Goal: Task Accomplishment & Management: Use online tool/utility

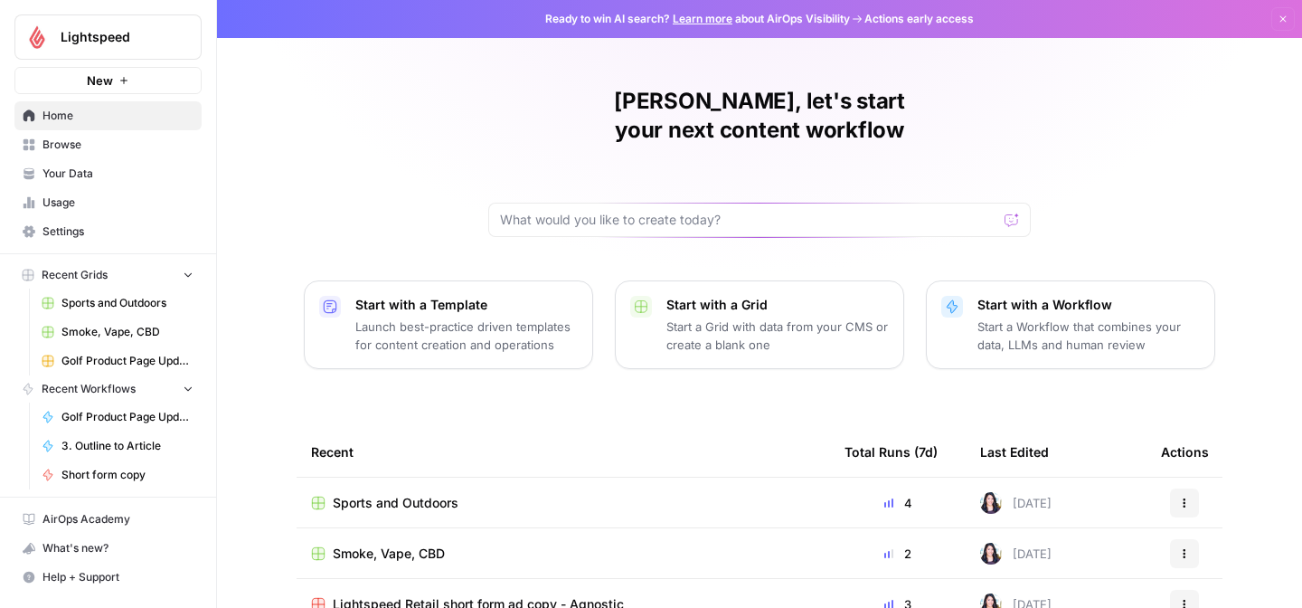
click at [407, 544] on span "Smoke, Vape, CBD" at bounding box center [389, 553] width 112 height 18
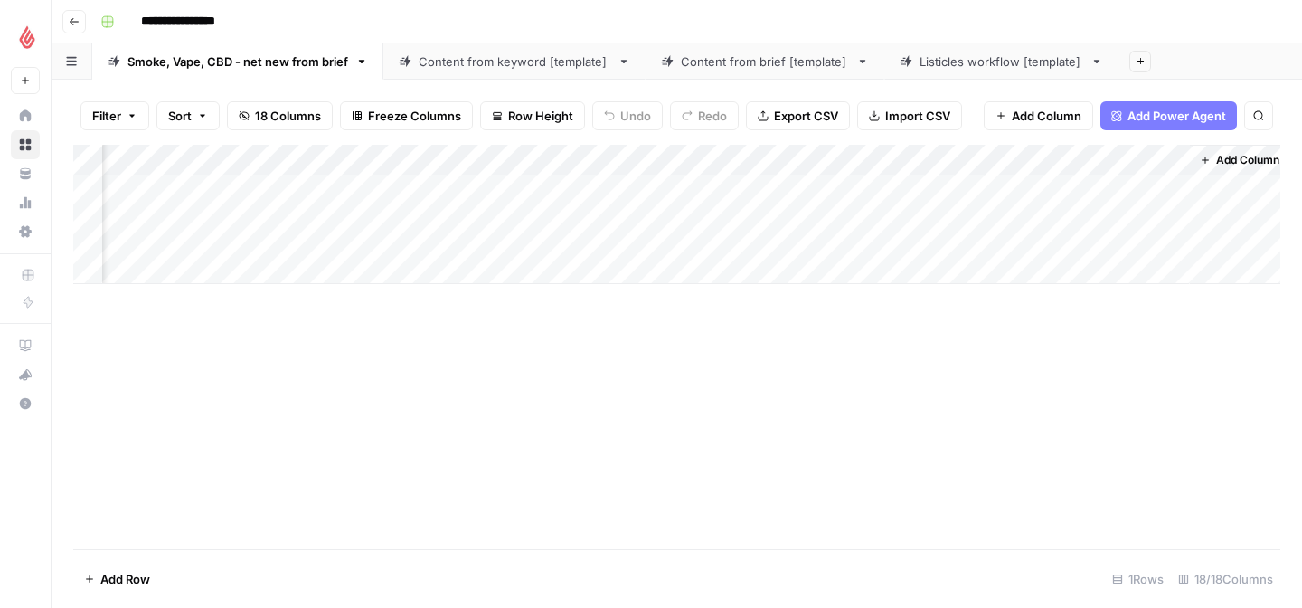
scroll to position [0, 1872]
click at [1121, 156] on div "Add Column" at bounding box center [676, 214] width 1207 height 139
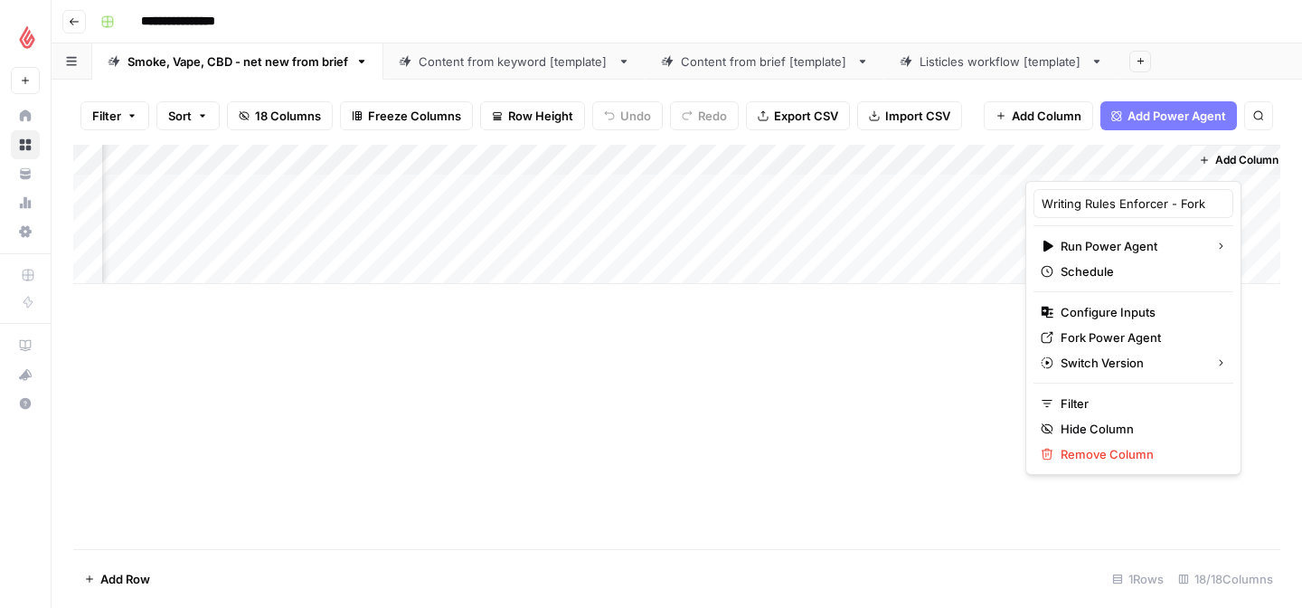
click at [565, 209] on div "Add Column" at bounding box center [676, 214] width 1207 height 139
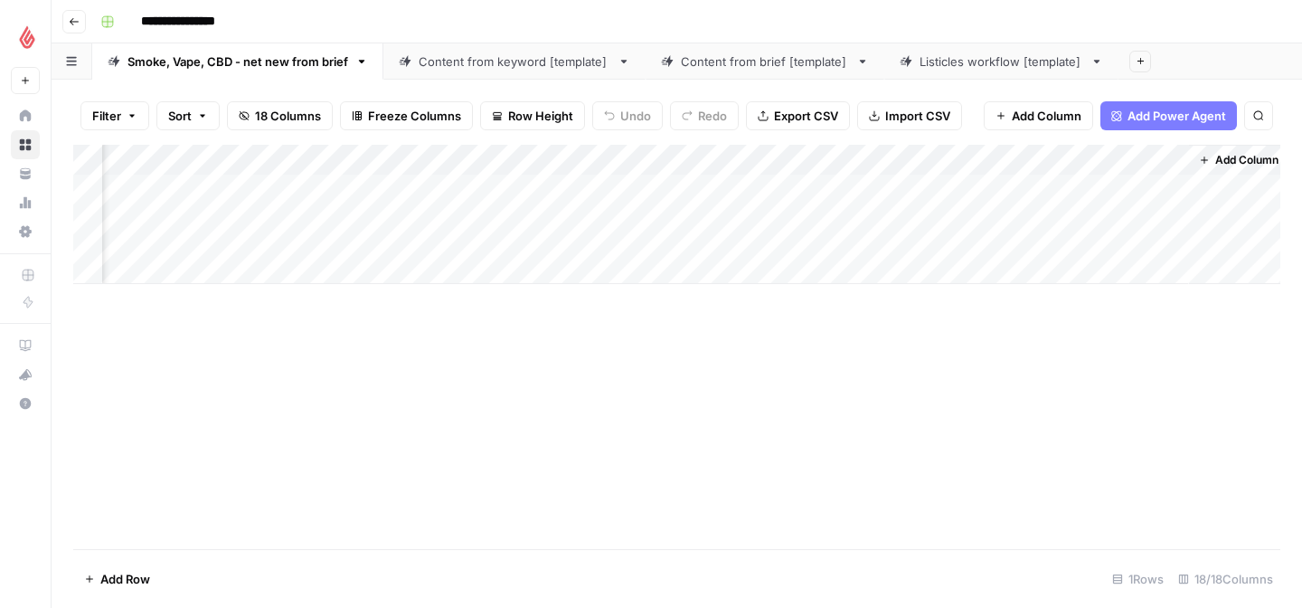
click at [565, 209] on div "Add Column" at bounding box center [676, 214] width 1207 height 139
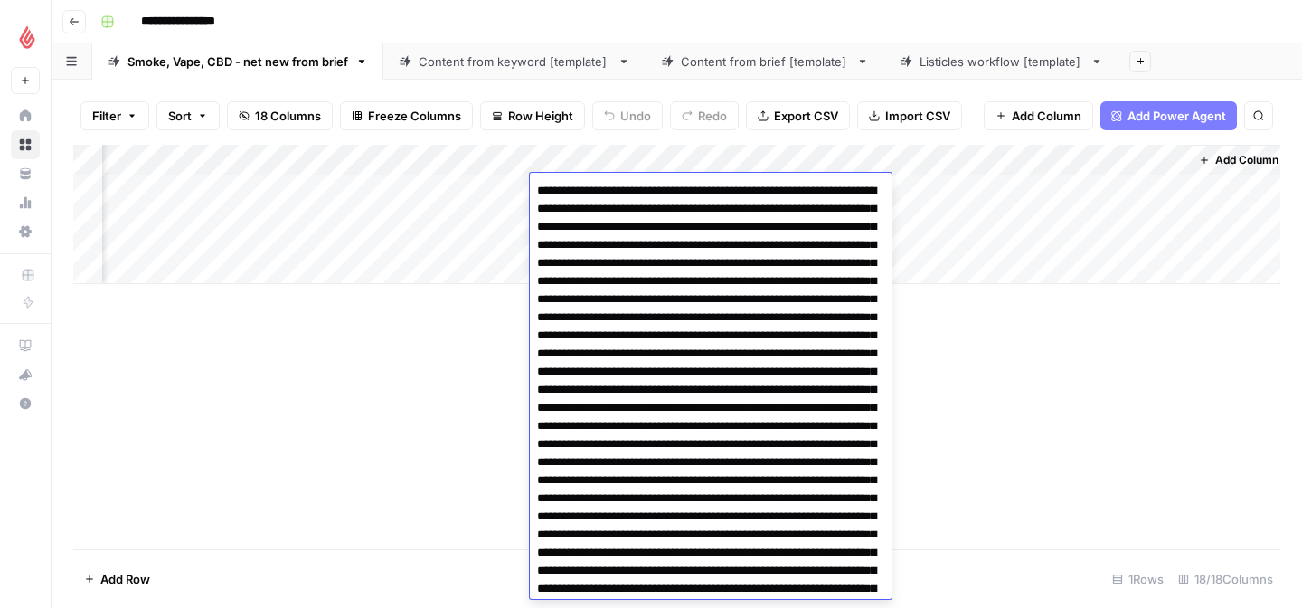
scroll to position [3258, 0]
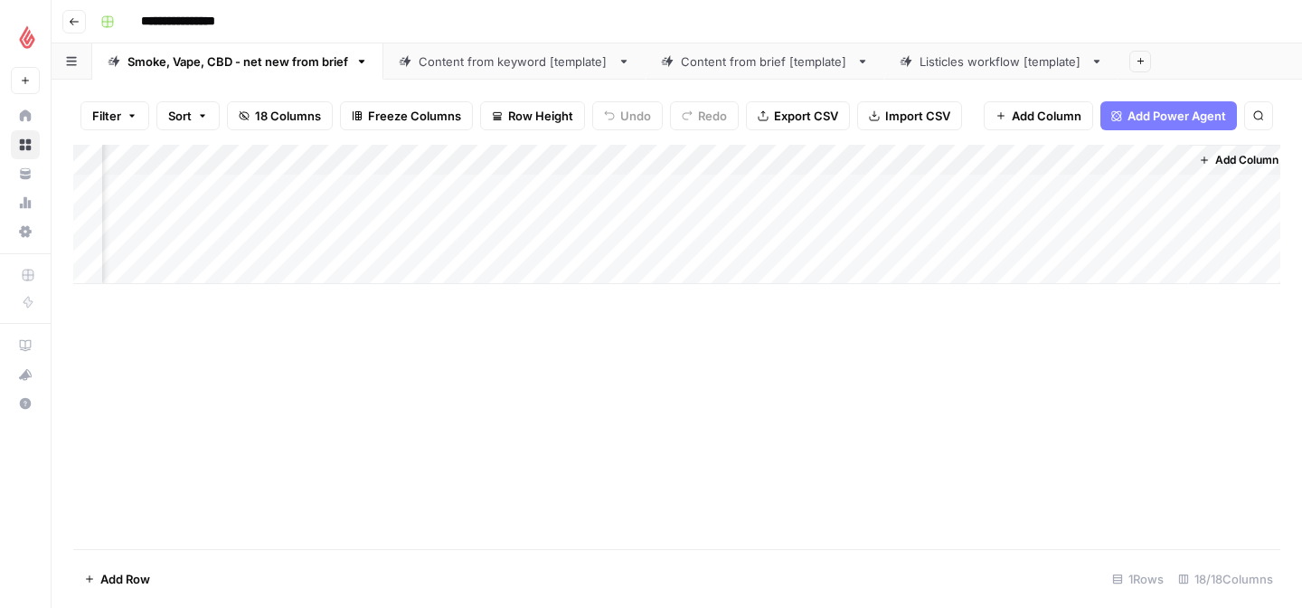
click at [403, 213] on div "Add Column" at bounding box center [676, 214] width 1207 height 139
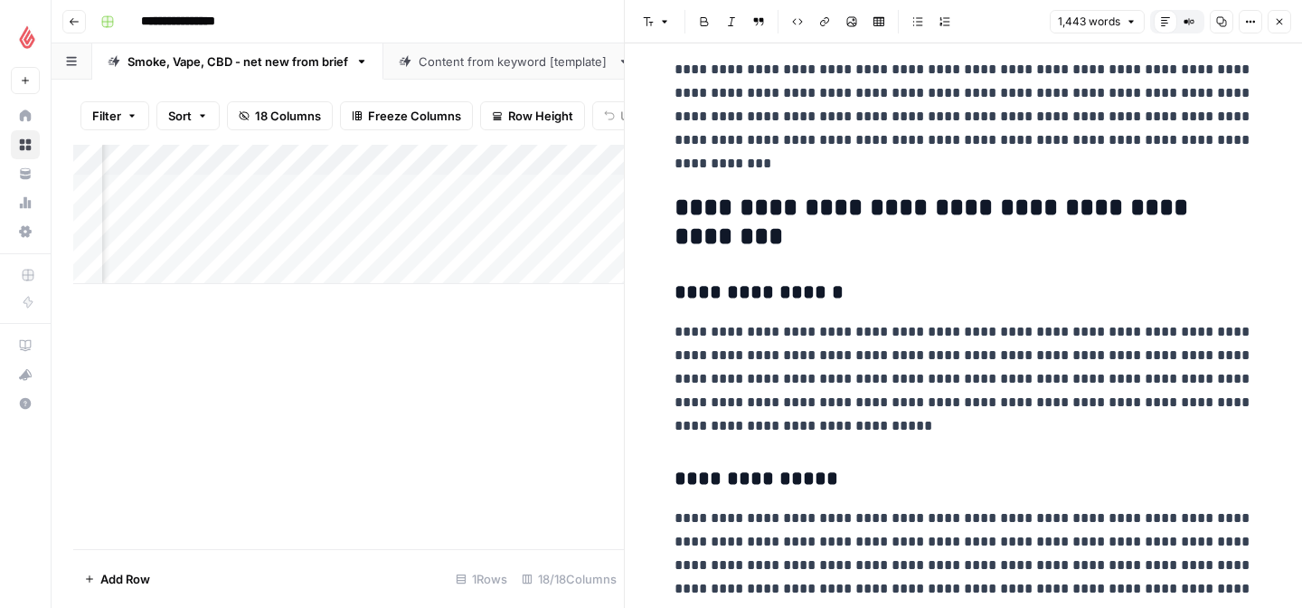
scroll to position [504, 0]
